Goal: Task Accomplishment & Management: Manage account settings

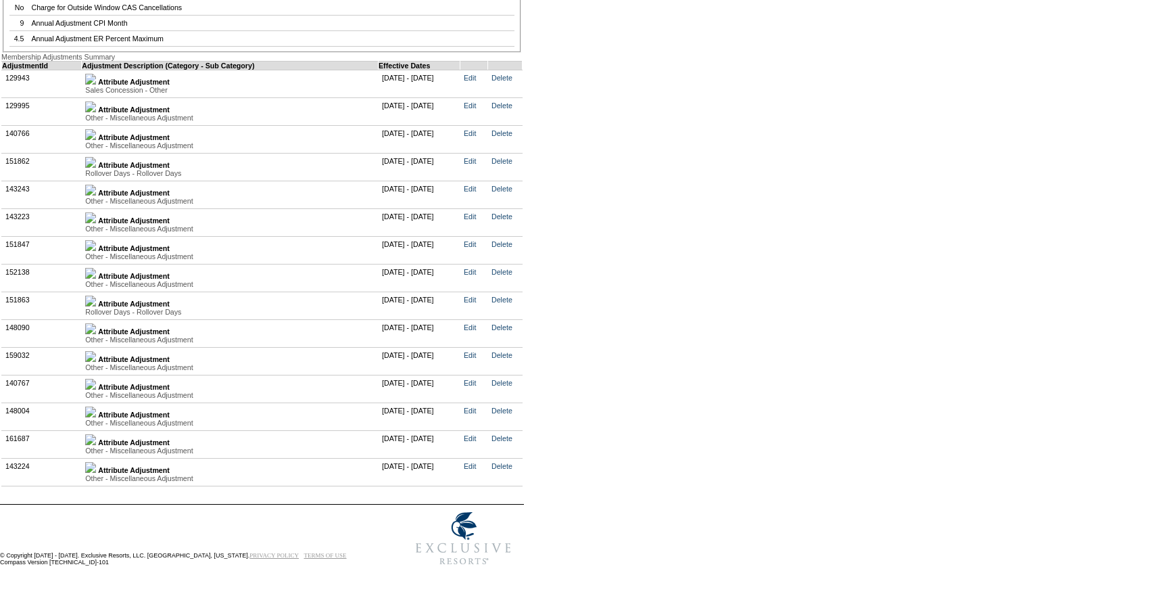
scroll to position [2726, 0]
click at [96, 306] on img at bounding box center [90, 301] width 11 height 11
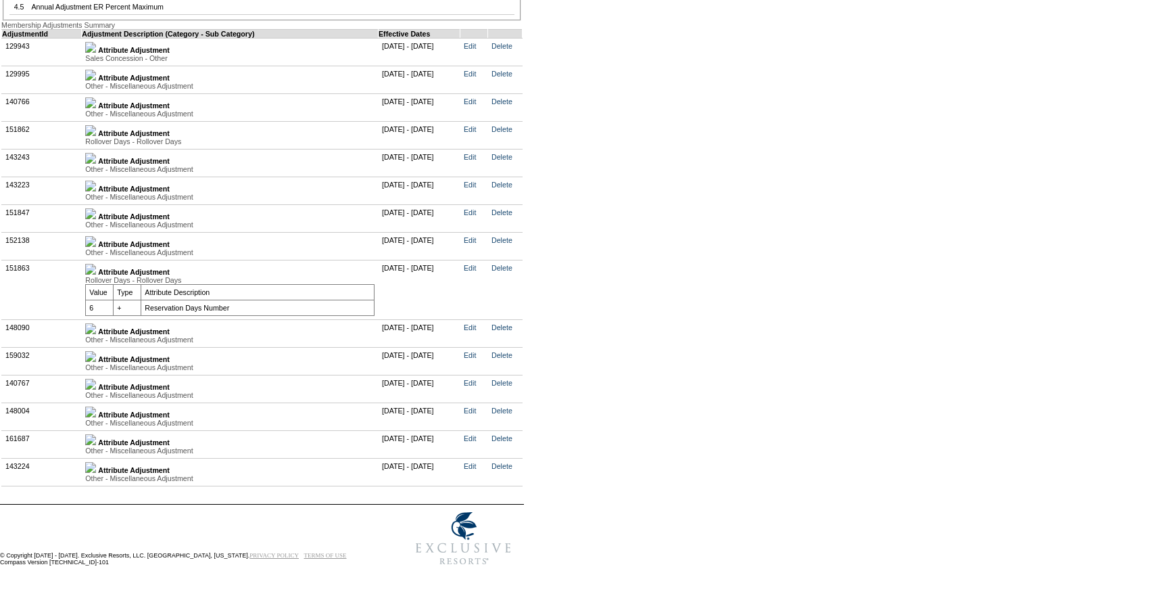
click at [96, 275] on img at bounding box center [90, 269] width 11 height 11
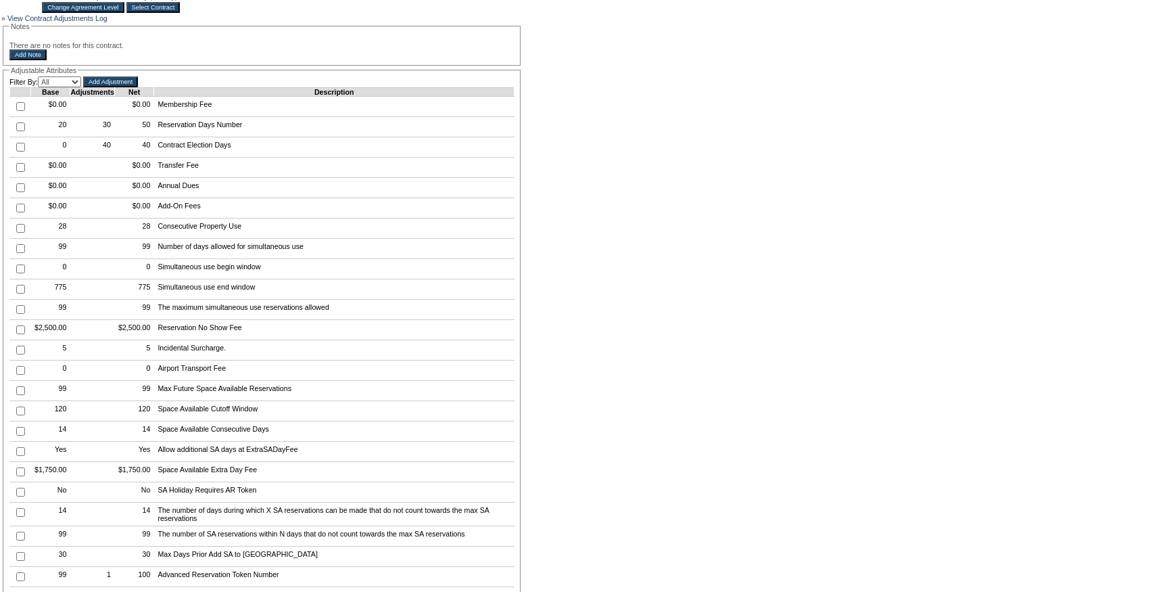
scroll to position [0, 0]
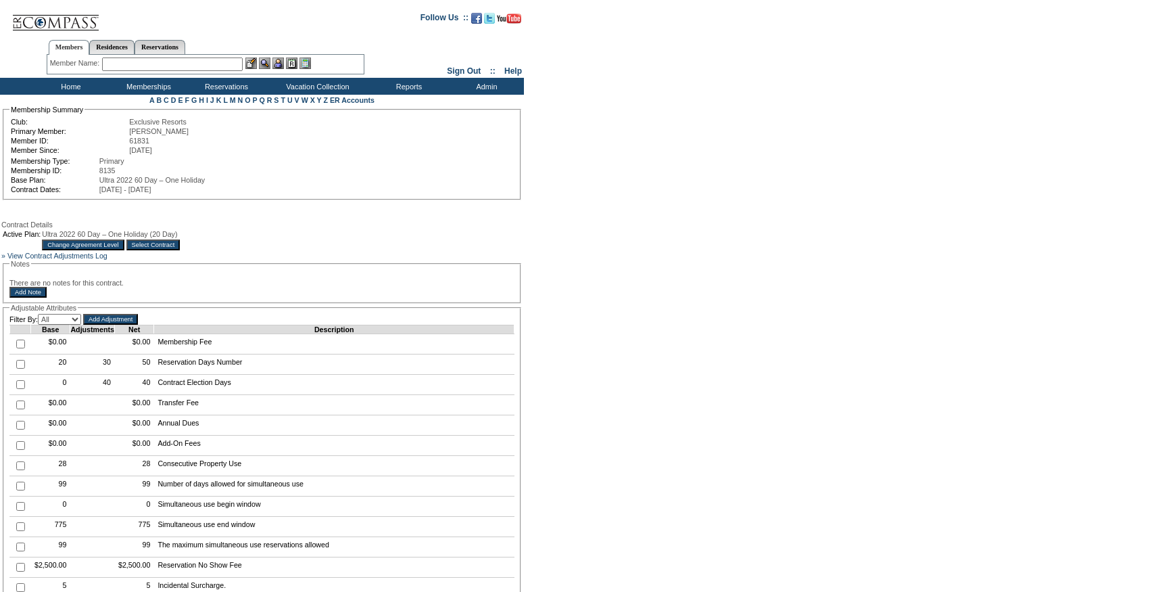
click at [21, 375] on td at bounding box center [20, 364] width 21 height 20
click at [21, 369] on input "checkbox" at bounding box center [20, 364] width 9 height 9
checkbox input "true"
click at [138, 325] on input "Add Adjustment" at bounding box center [110, 319] width 55 height 11
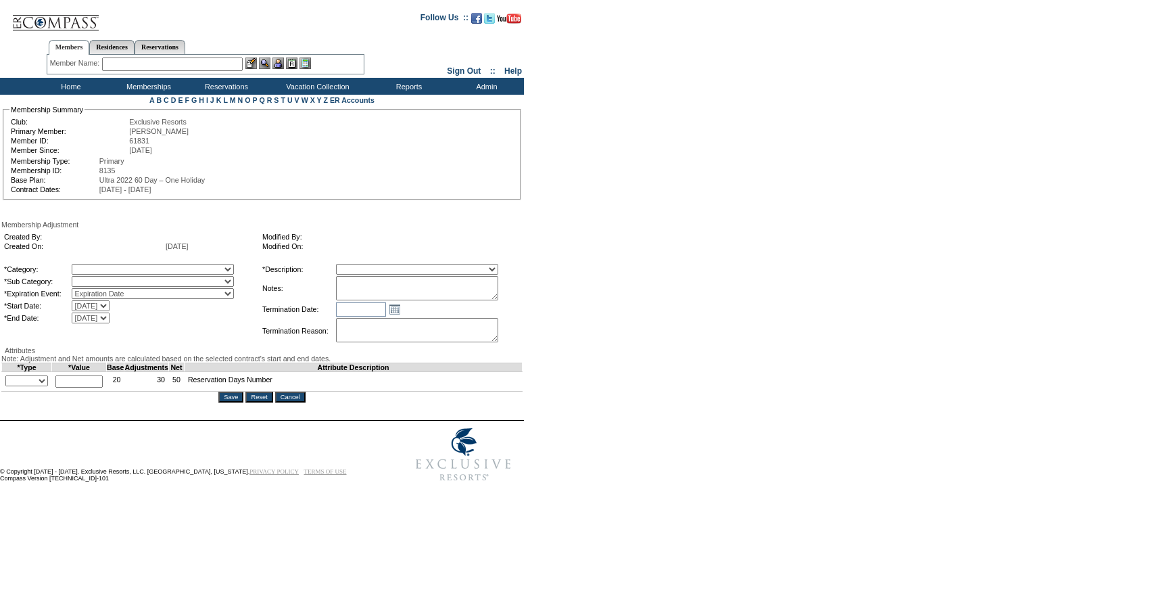
click at [208, 274] on select "A La Carte Days Contract Election Days Converted Days Coronavirus Other Referra…" at bounding box center [153, 269] width 162 height 11
select select "781"
click at [99, 266] on select "A La Carte Days Contract Election Days Converted Days Coronavirus Other Referra…" at bounding box center [153, 269] width 162 height 11
click at [128, 284] on select at bounding box center [153, 281] width 162 height 11
